Goal: Information Seeking & Learning: Learn about a topic

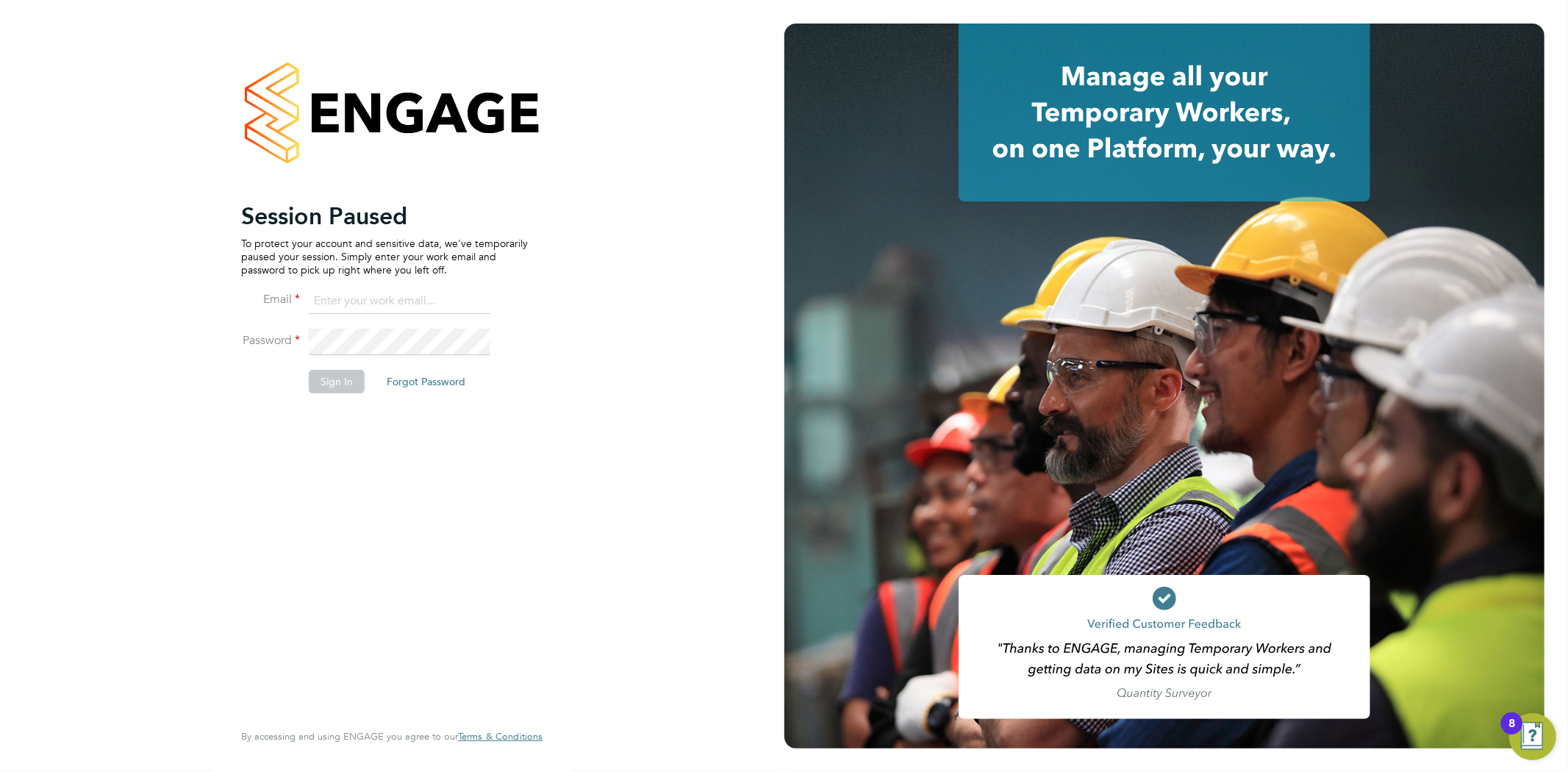
type input "info@cbwstaffingsolutions.com"
click at [336, 380] on button "Sign In" at bounding box center [337, 382] width 56 height 24
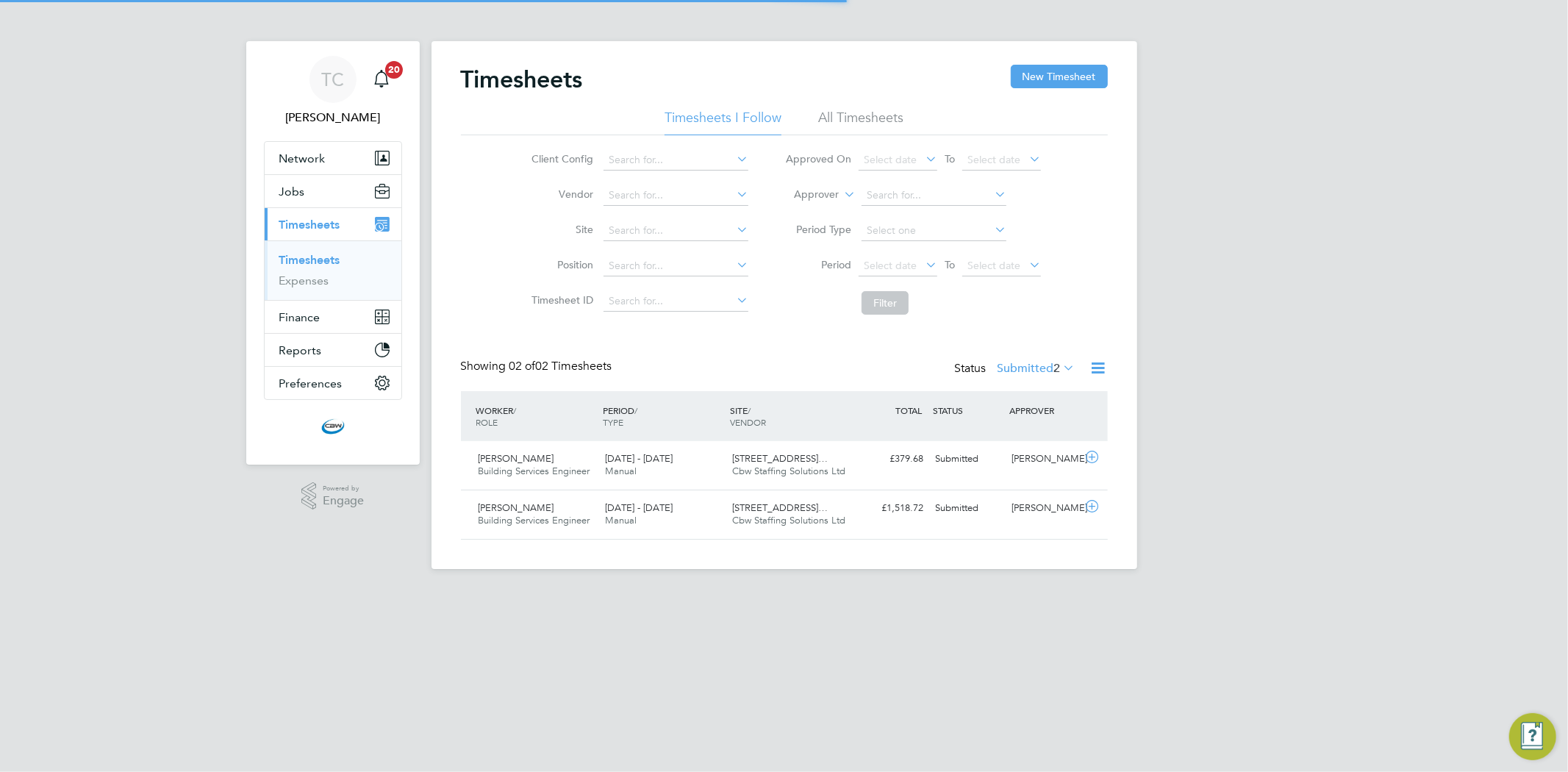
scroll to position [37, 128]
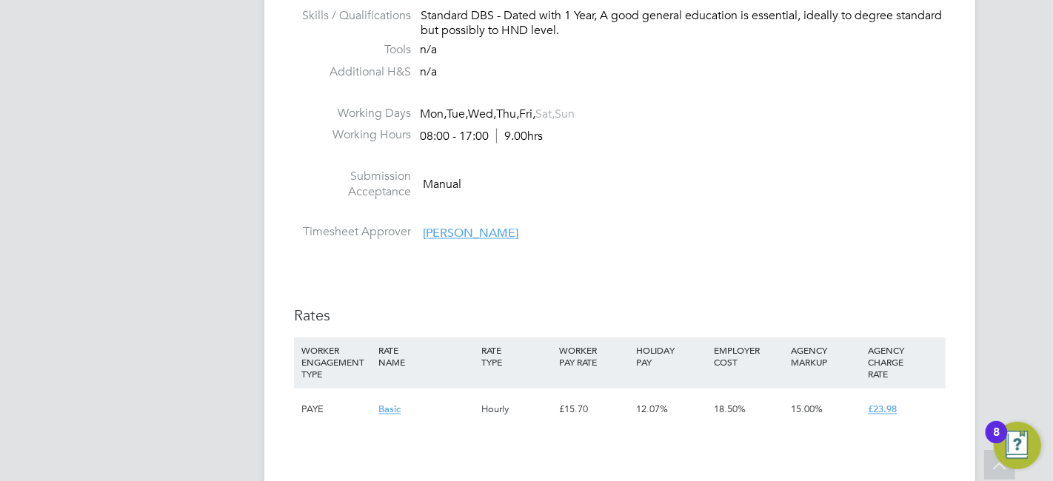
scroll to position [2138, 0]
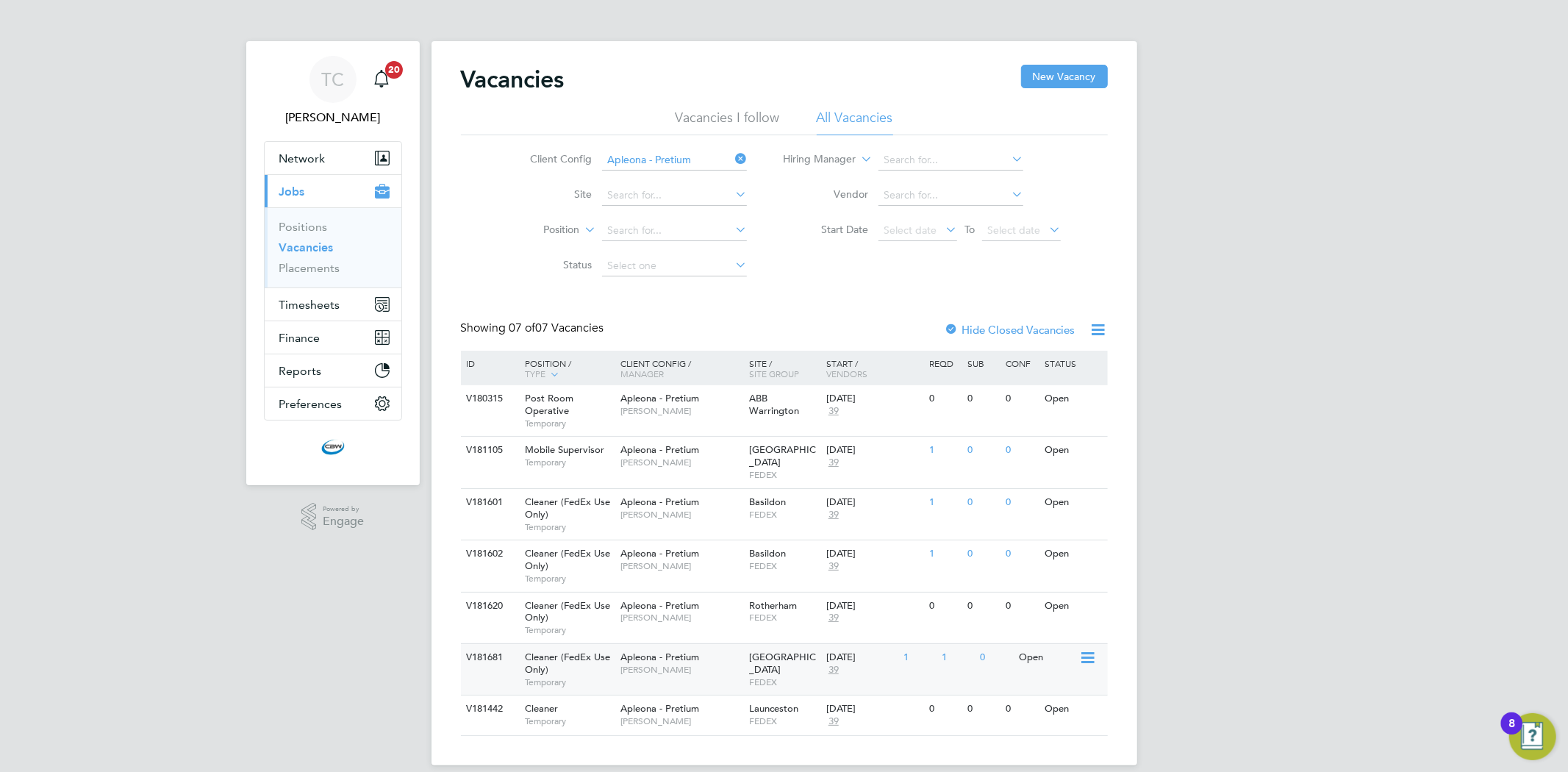
click at [623, 645] on div "Apleona - Pretium Tracy Sellick" at bounding box center [681, 664] width 129 height 39
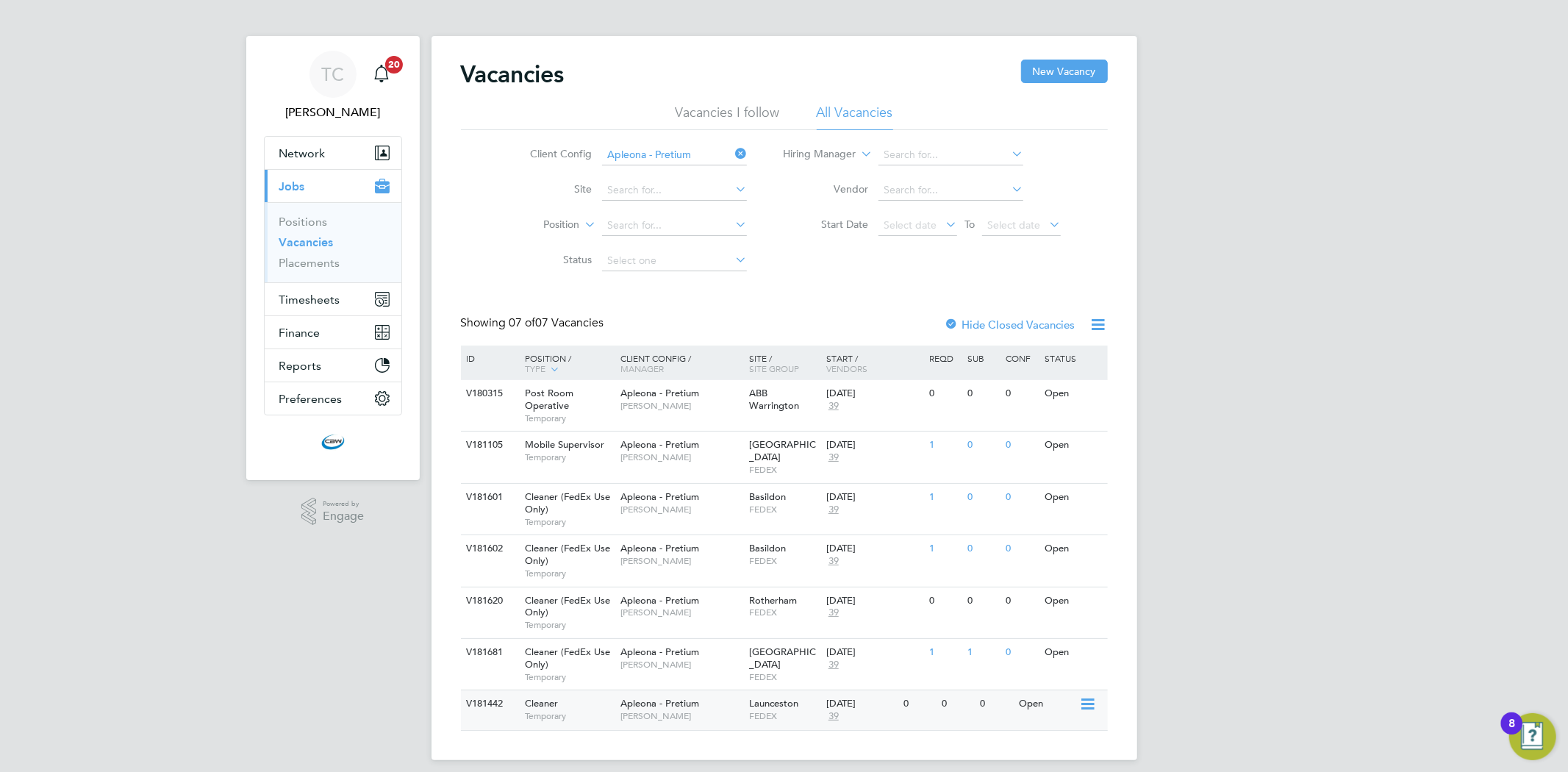
click at [669, 710] on span "Julie Tante" at bounding box center [681, 716] width 121 height 12
click at [792, 555] on span "FEDEX" at bounding box center [784, 561] width 70 height 12
click at [732, 484] on div "Apleona - Pretium Tracy Sellick" at bounding box center [681, 503] width 129 height 39
click at [770, 614] on div "V181620 Cleaner (FedEx Use Only) Temporary Apleona - Pretium Suzanne Bell Rothe…" at bounding box center [784, 613] width 647 height 52
click at [586, 693] on div "Cleaner Temporary" at bounding box center [566, 709] width 103 height 39
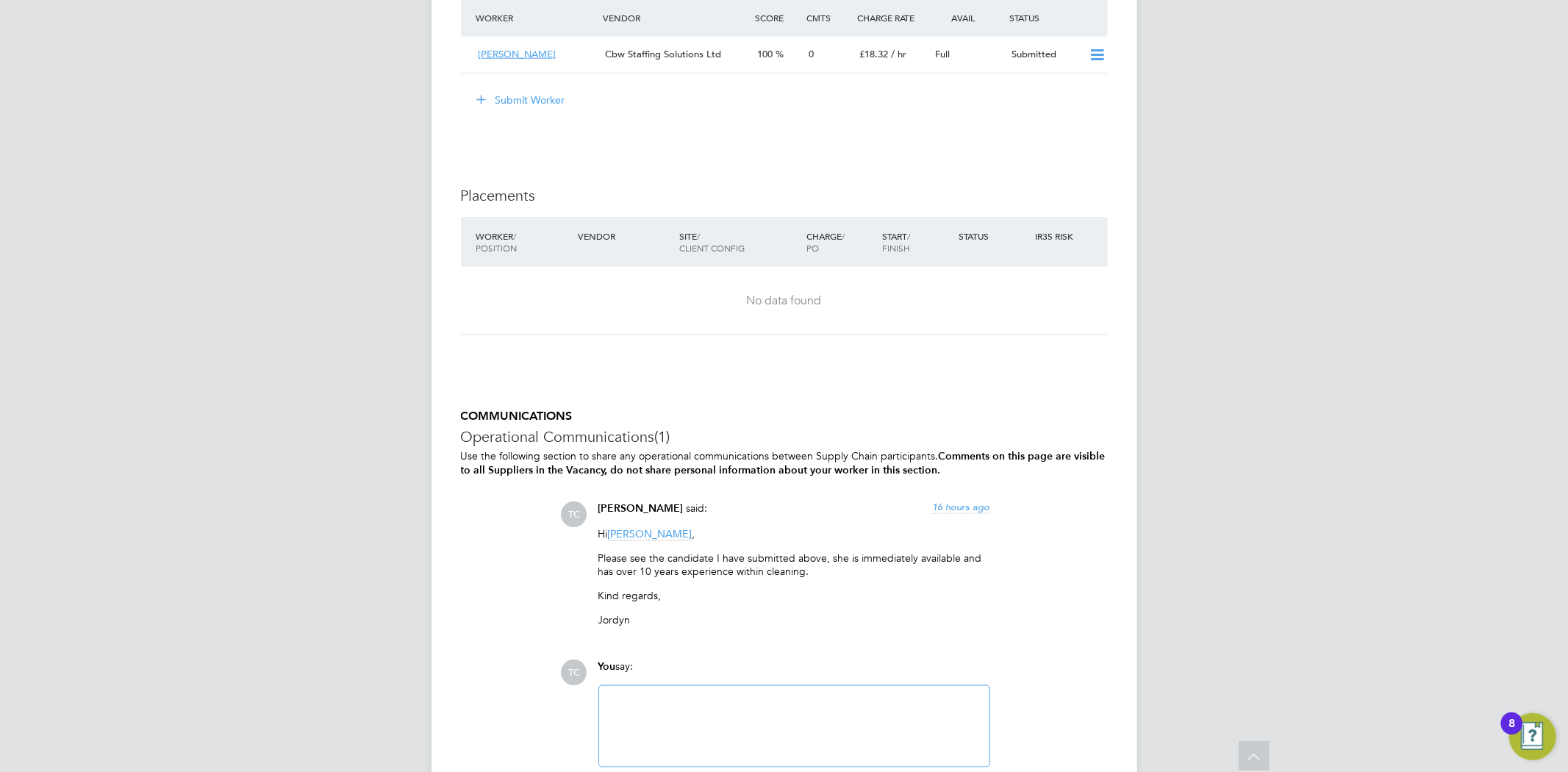
scroll to position [1604, 0]
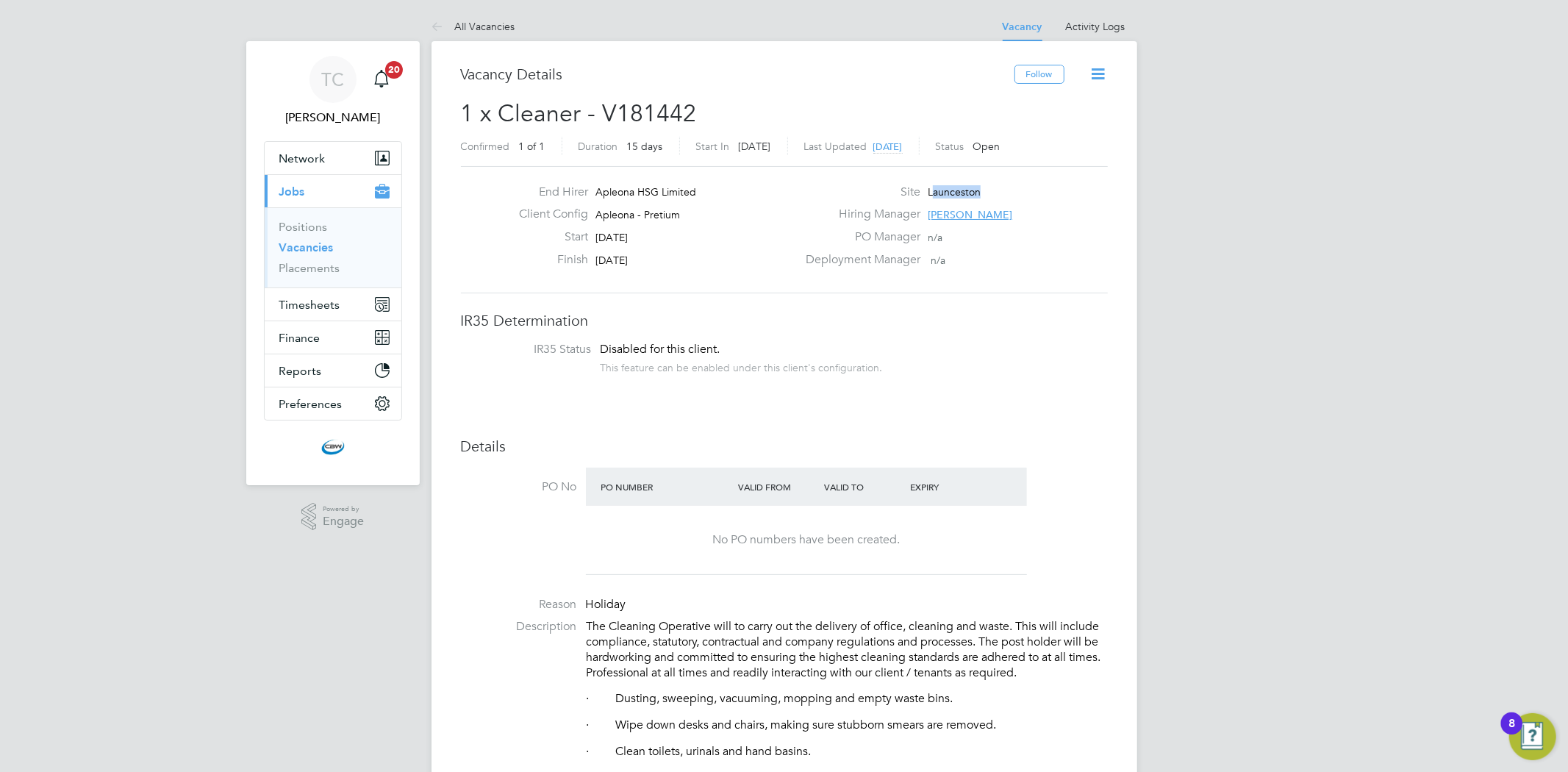
drag, startPoint x: 997, startPoint y: 195, endPoint x: 934, endPoint y: 195, distance: 63.0
click at [934, 195] on div "Site [GEOGRAPHIC_DATA]" at bounding box center [955, 196] width 316 height 23
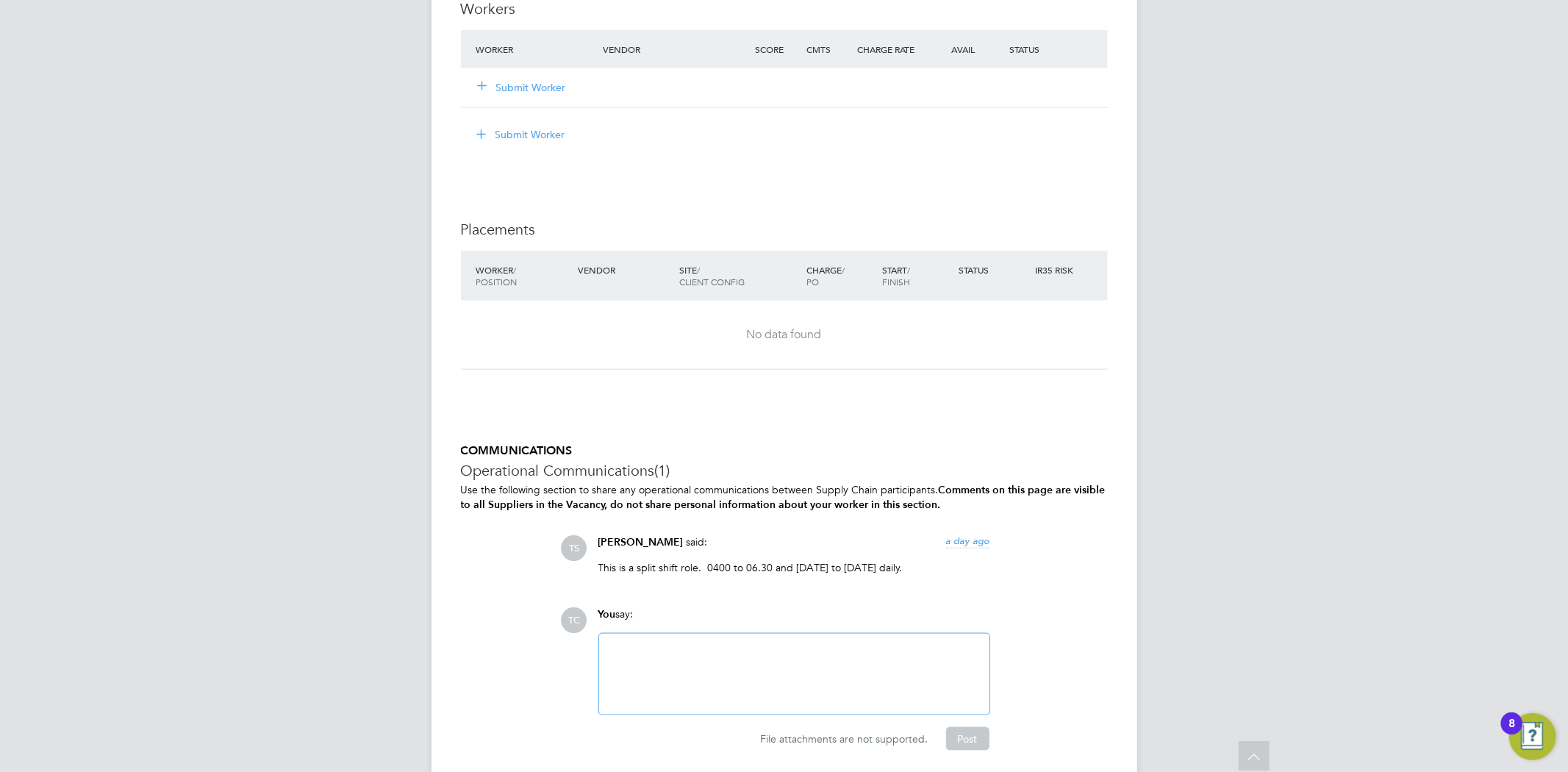
scroll to position [1471, 0]
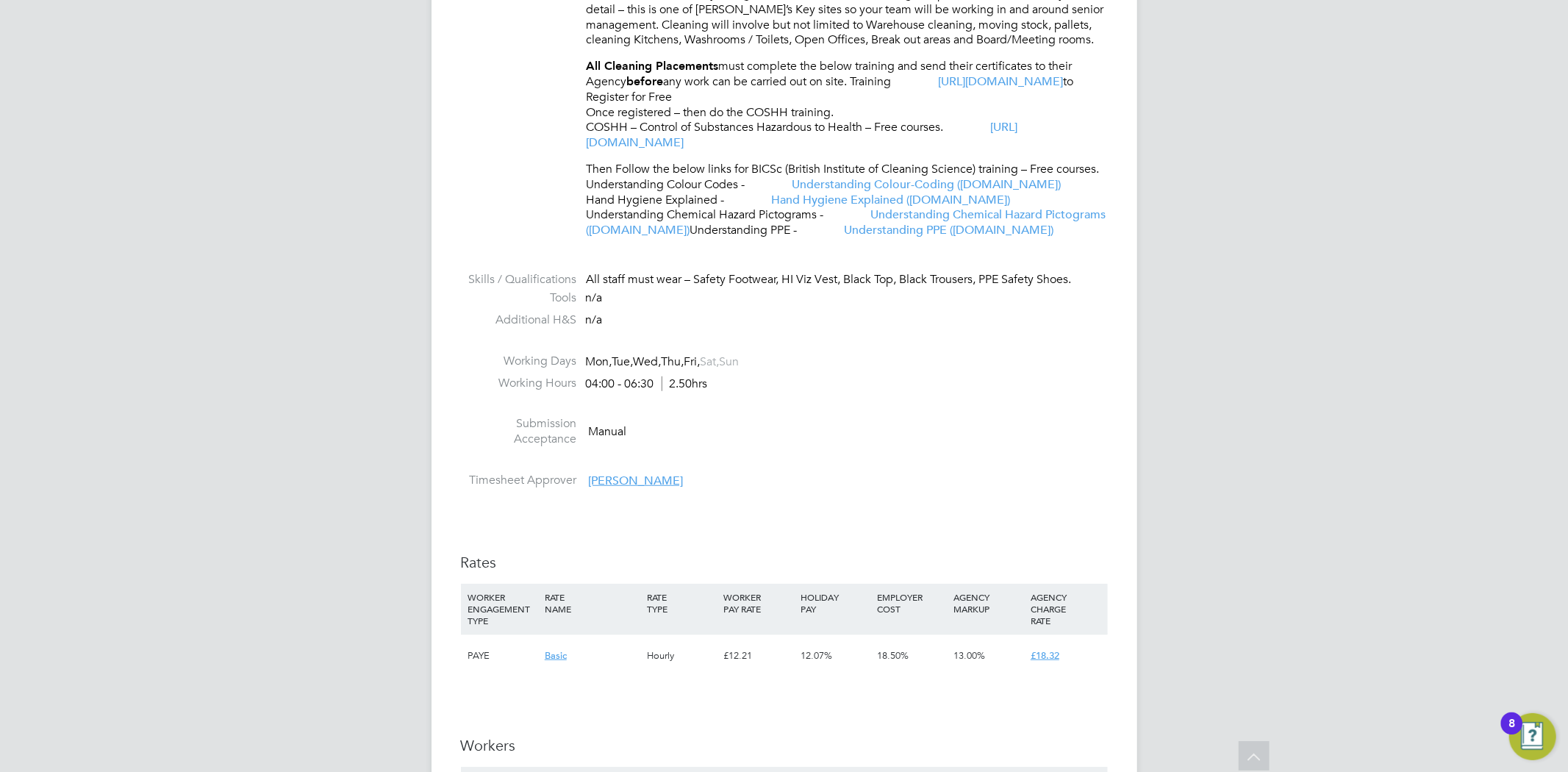
scroll to position [735, 0]
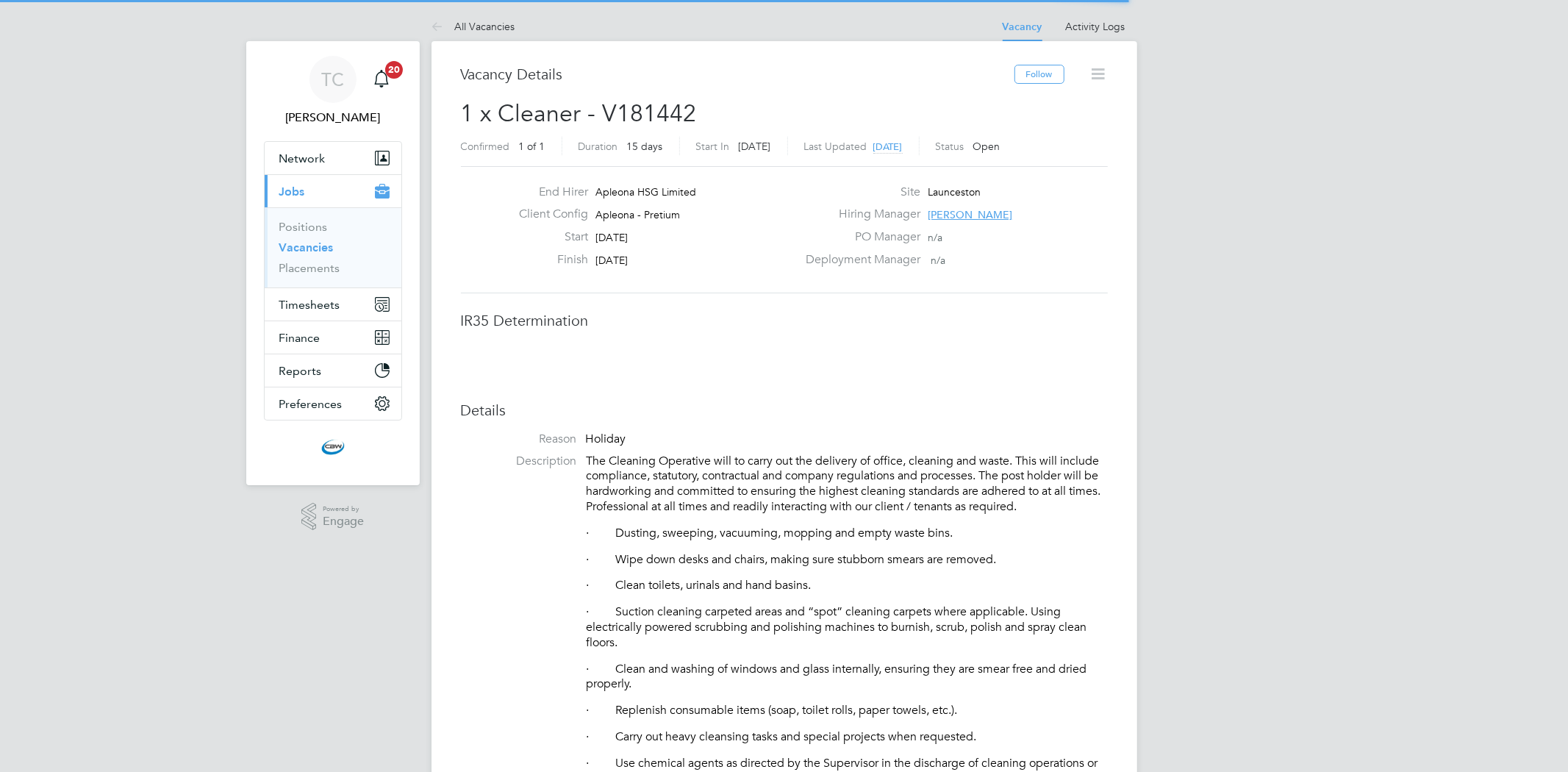
scroll to position [43, 103]
